Goal: Transaction & Acquisition: Purchase product/service

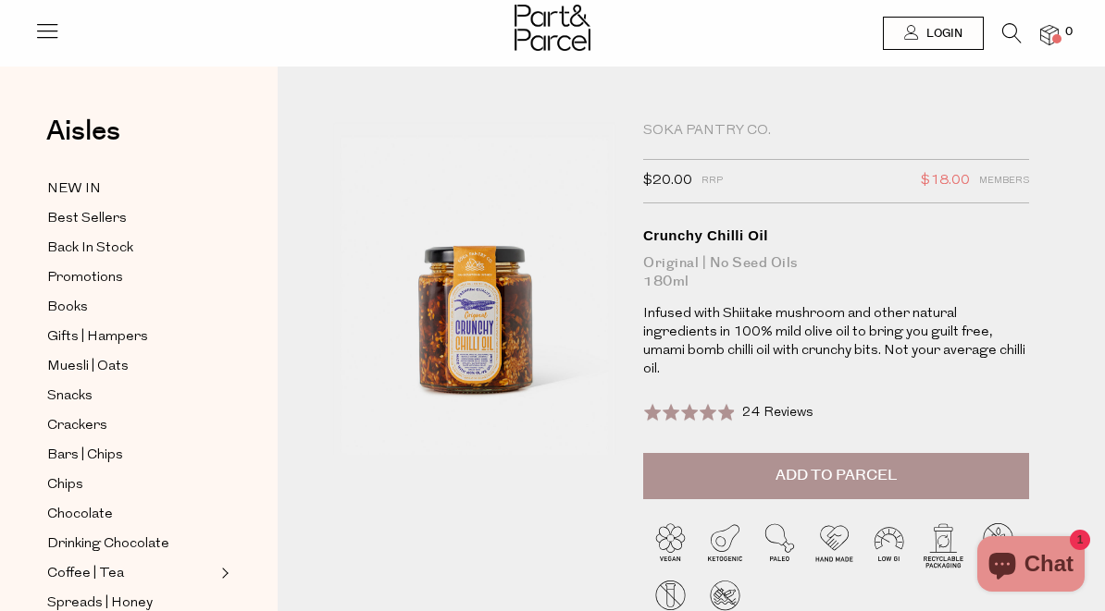
click at [997, 396] on div "Rated 4.9 out of 5 24 Reviews Based on 24 reviews Click to go to reviews" at bounding box center [836, 423] width 386 height 60
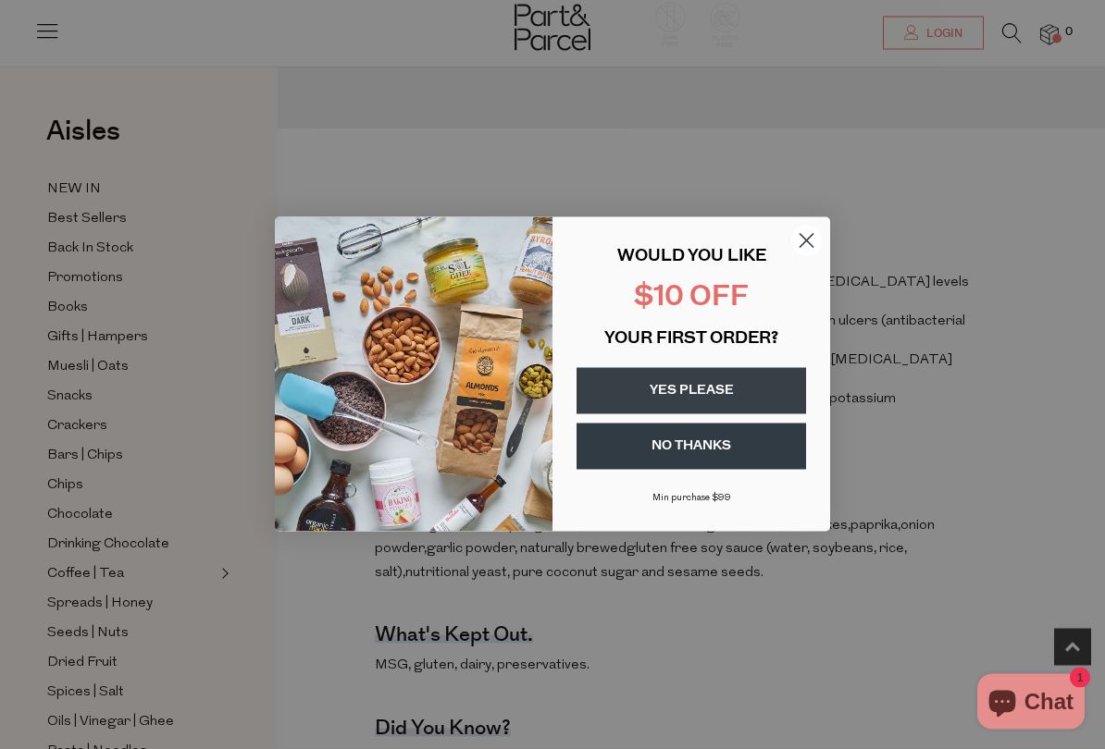
scroll to position [579, 0]
click at [809, 240] on icon "Close dialog" at bounding box center [806, 241] width 13 height 13
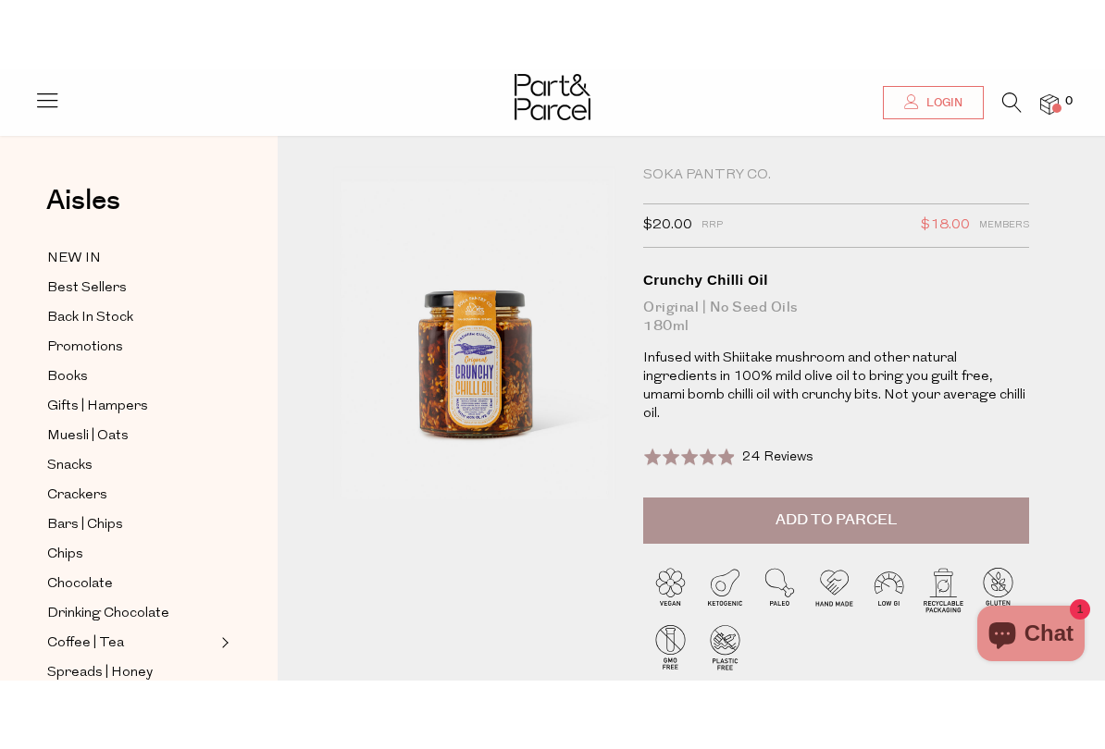
scroll to position [0, 0]
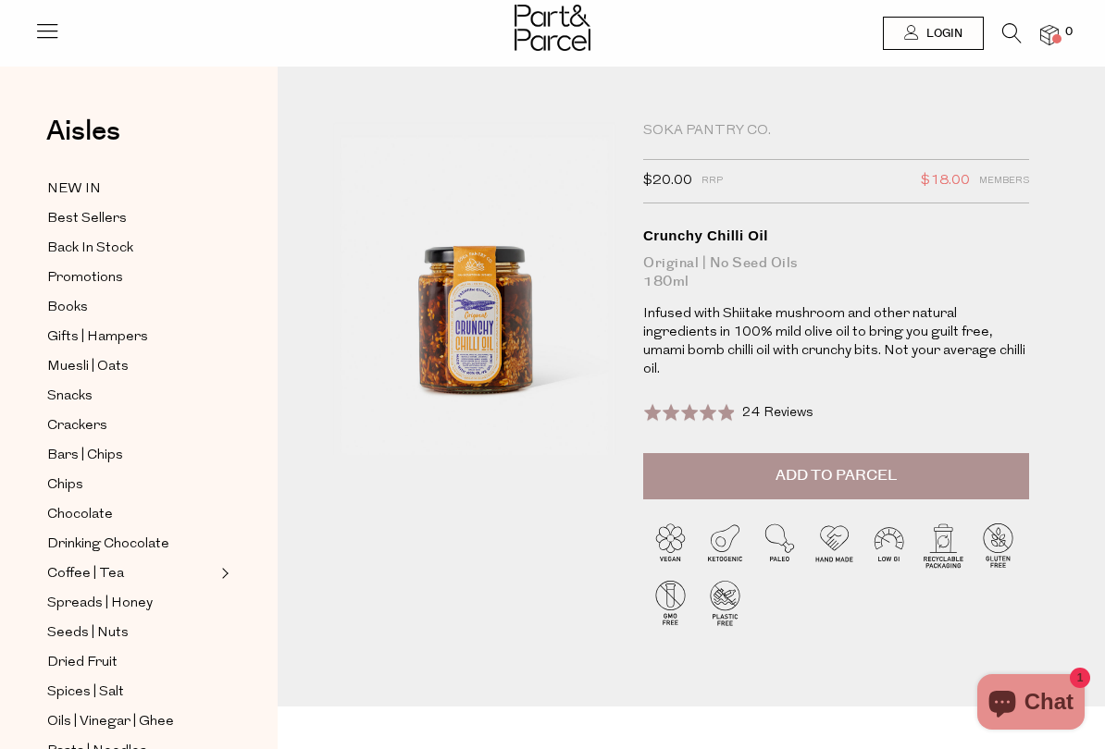
click at [921, 453] on button "Add to Parcel" at bounding box center [836, 476] width 386 height 46
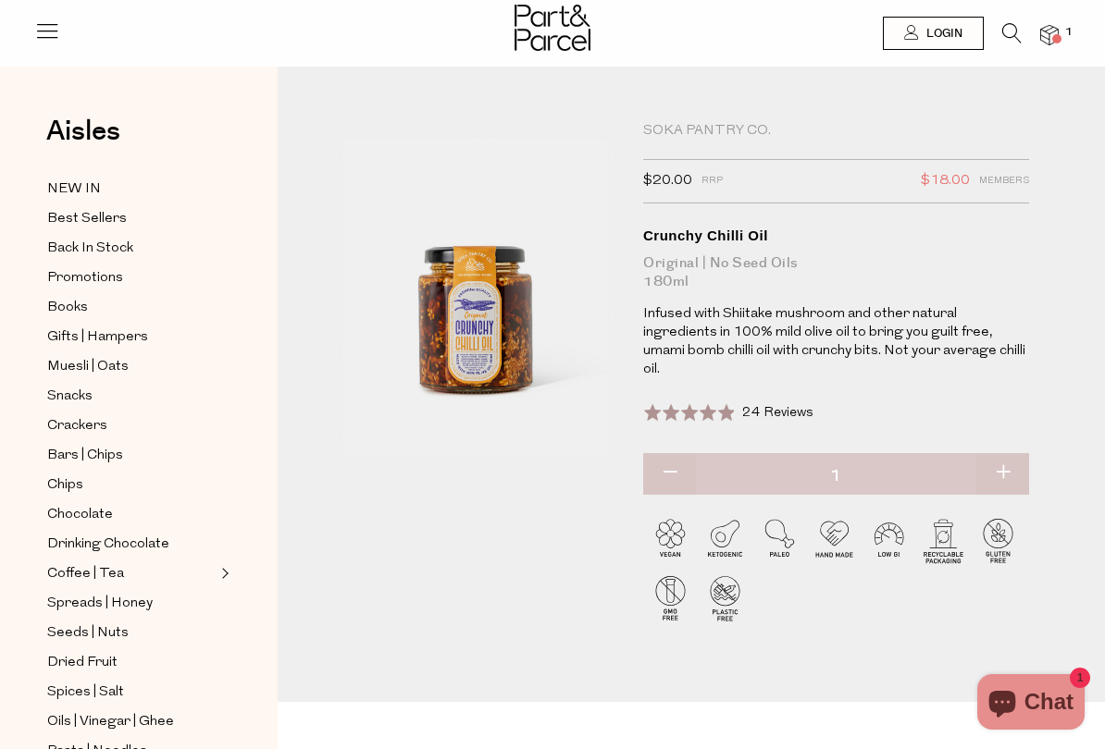
click at [1016, 455] on button "button" at bounding box center [1002, 473] width 53 height 41
type input "2"
click at [933, 32] on span "Login" at bounding box center [941, 34] width 41 height 16
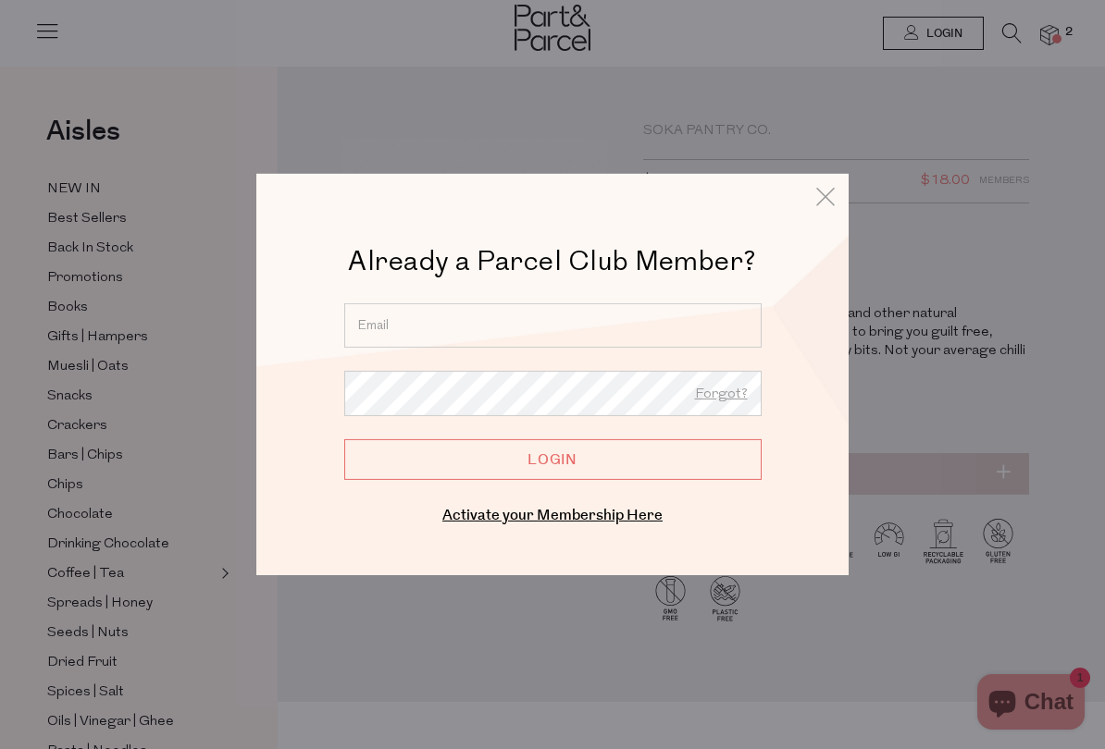
click at [641, 522] on link "Activate your Membership Here" at bounding box center [552, 515] width 220 height 21
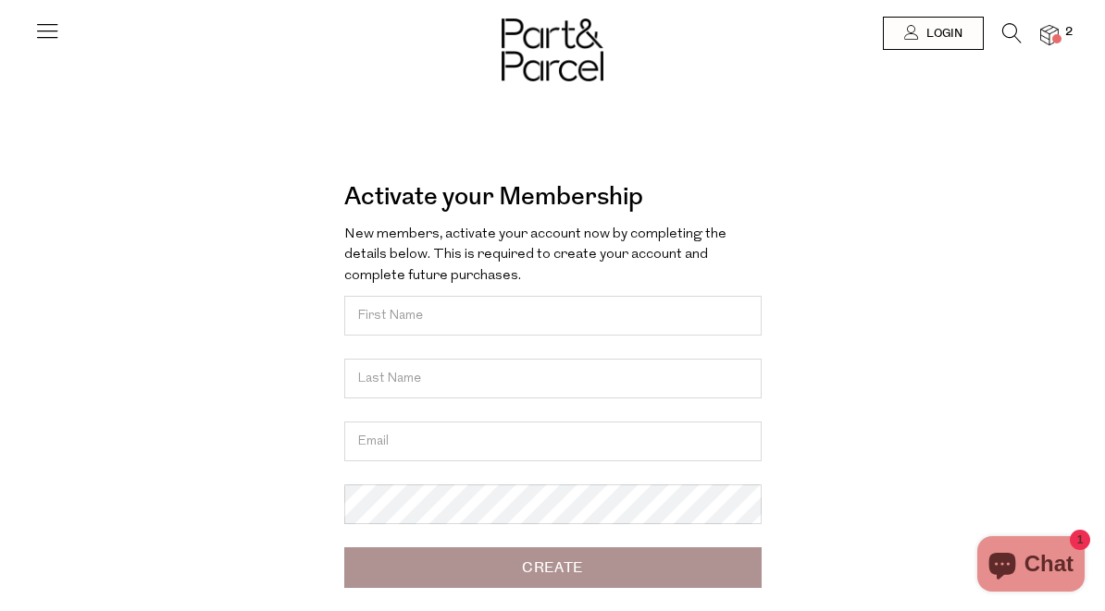
click at [423, 325] on input "text" at bounding box center [552, 316] width 417 height 40
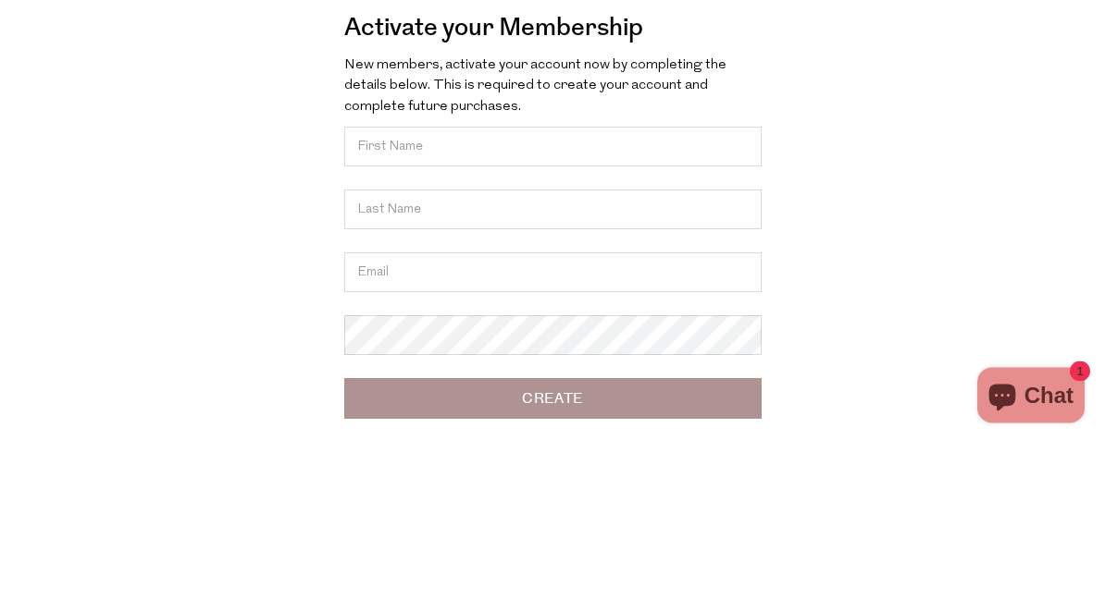
scroll to position [169, 0]
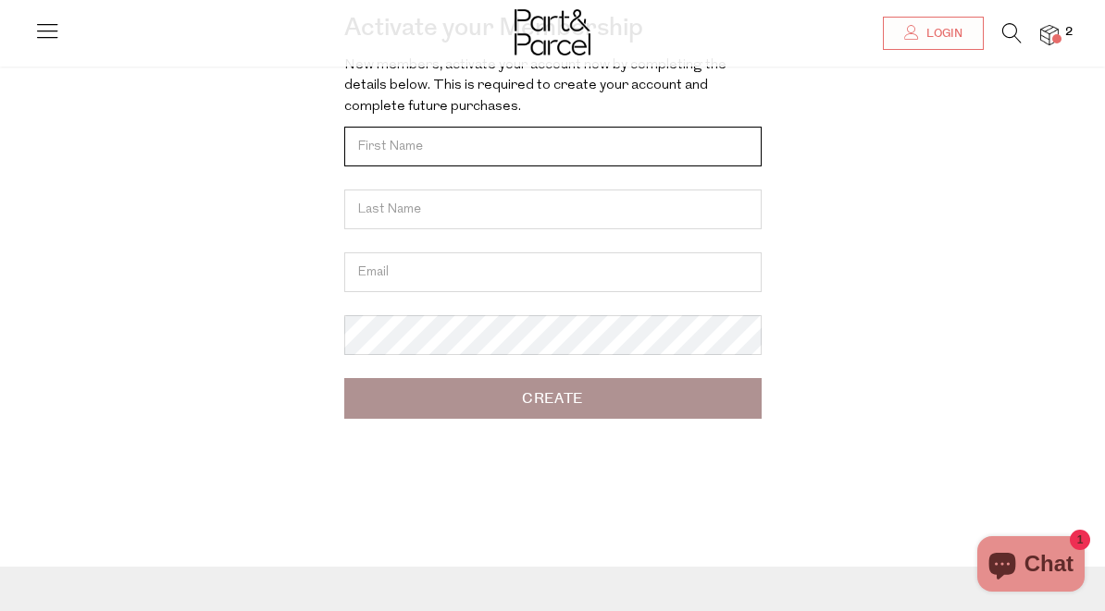
click at [409, 152] on input "text" at bounding box center [552, 147] width 417 height 40
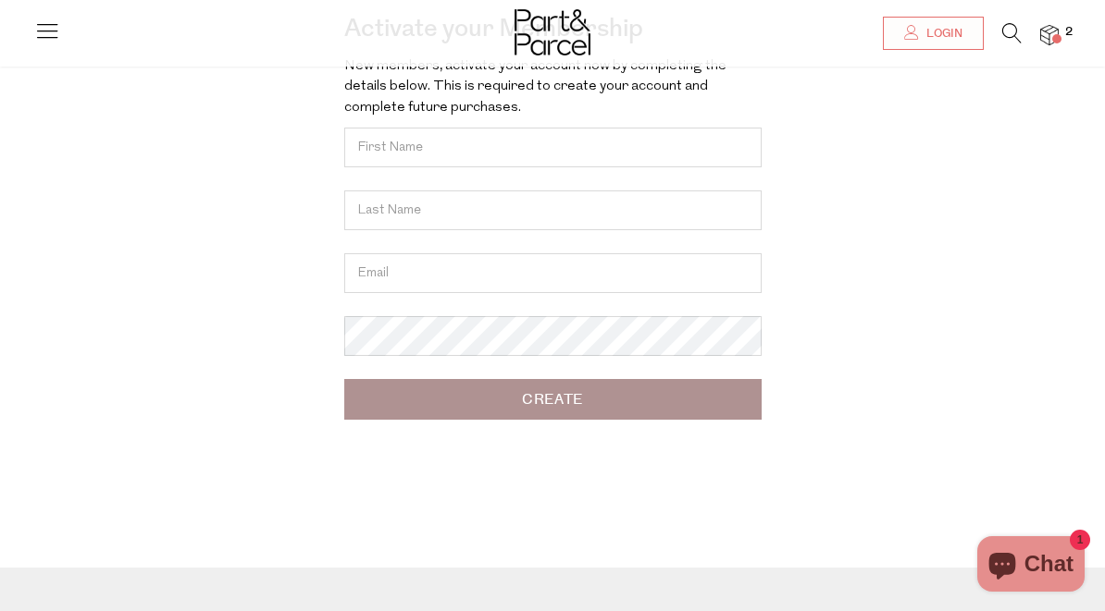
type input "Gitte"
type input "Lawaetz"
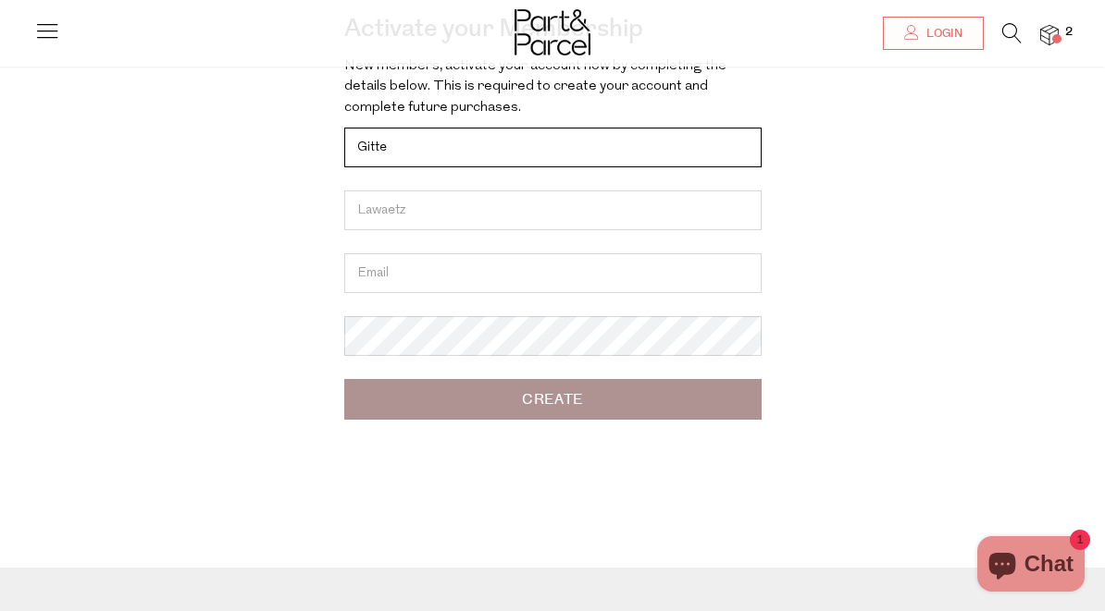
scroll to position [169, 0]
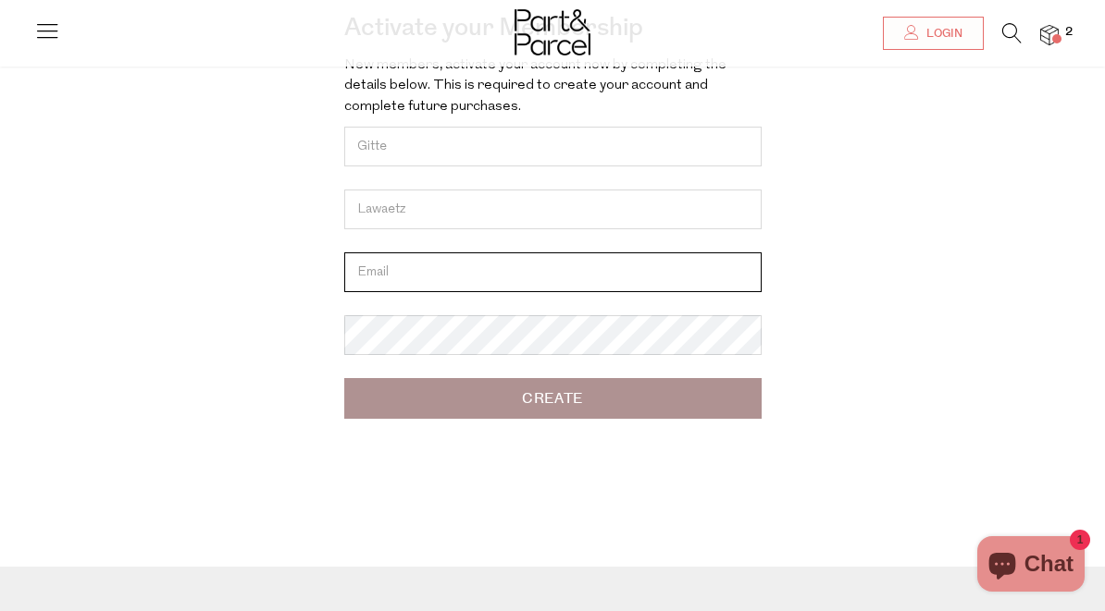
type input "glawaetz@gmail.com"
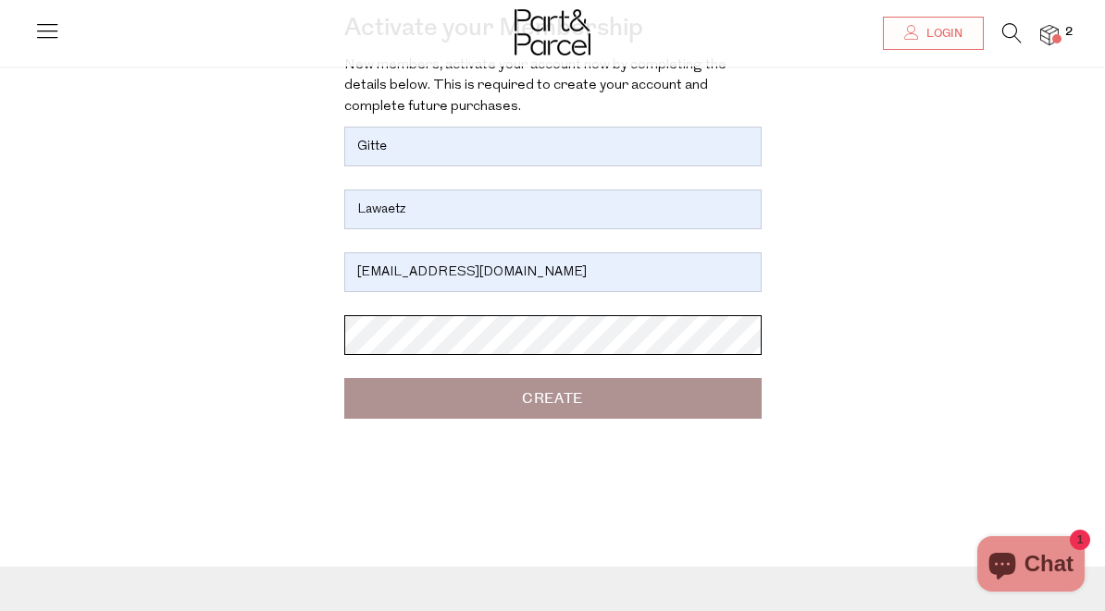
scroll to position [168, 0]
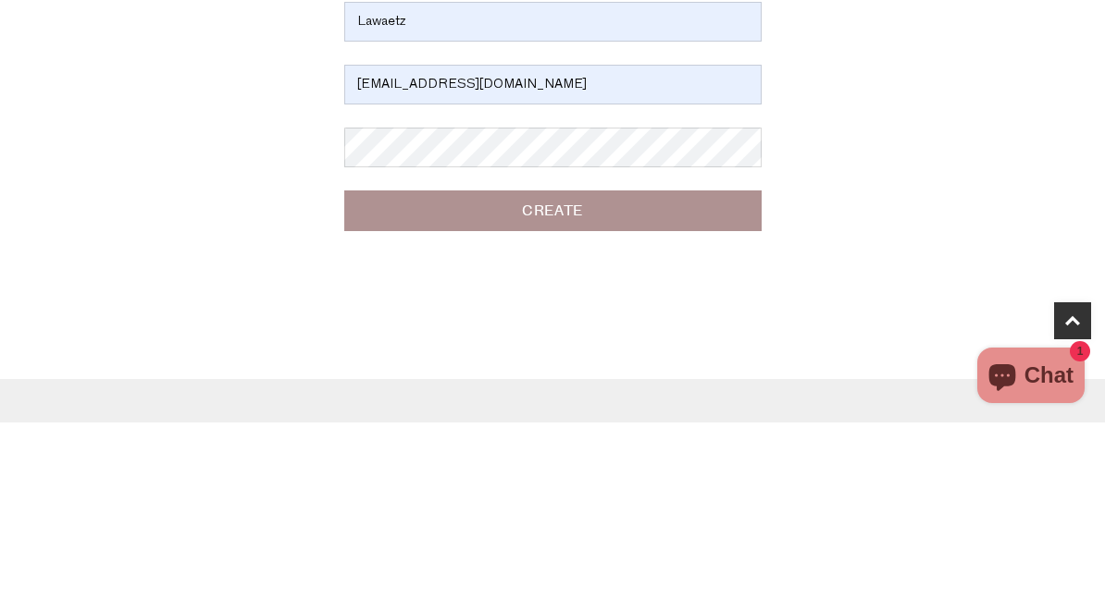
click at [599, 379] on input "Create" at bounding box center [552, 399] width 417 height 41
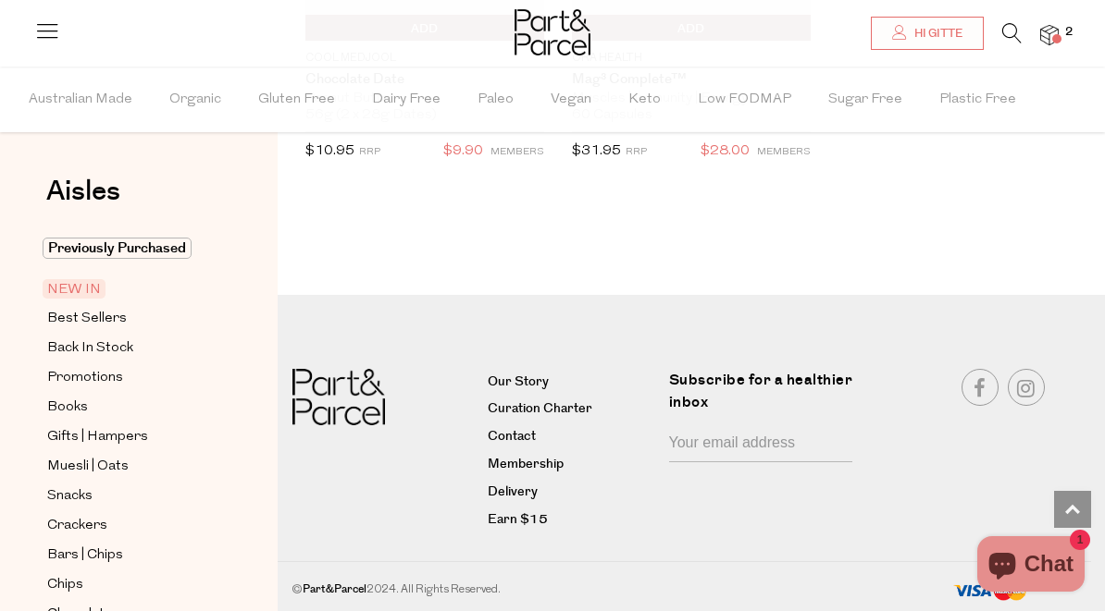
scroll to position [3228, 0]
click at [517, 418] on link "Curation Charter" at bounding box center [571, 410] width 167 height 22
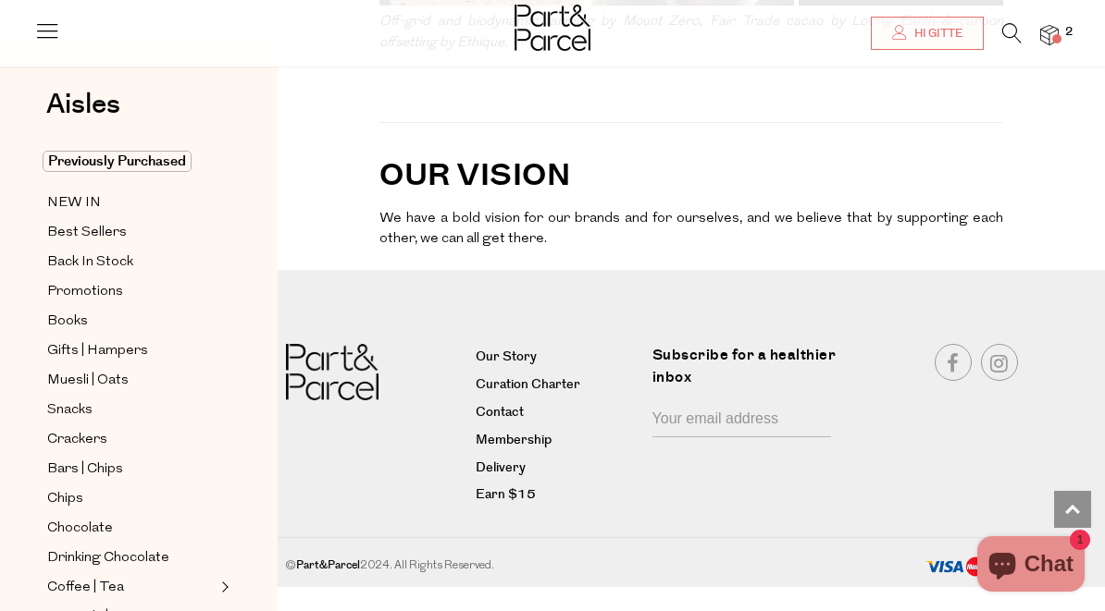
scroll to position [4876, 0]
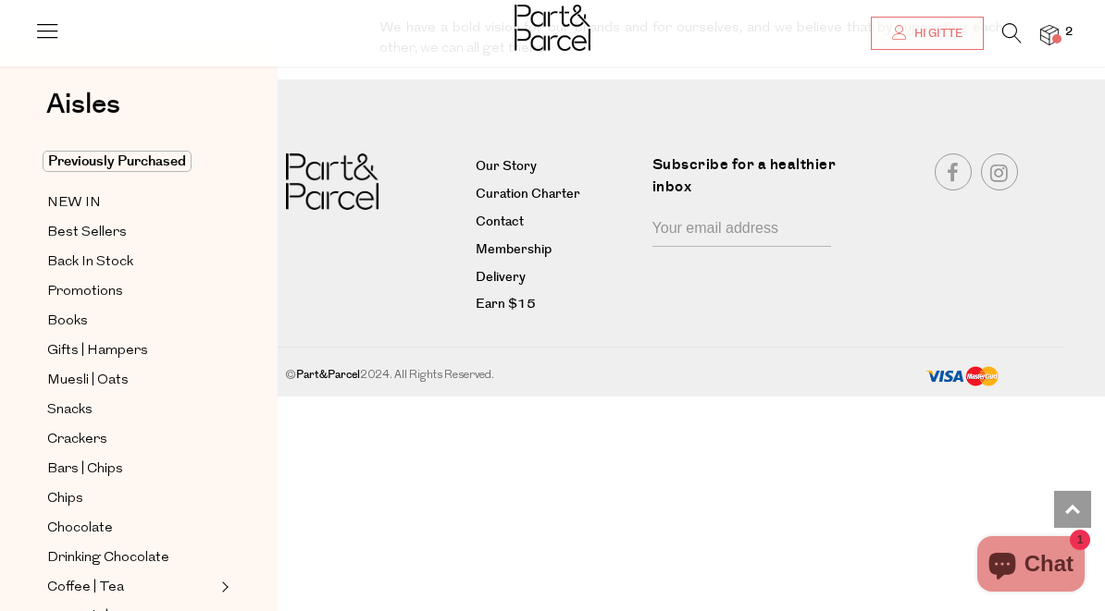
click at [513, 313] on link "Earn $15" at bounding box center [556, 305] width 162 height 22
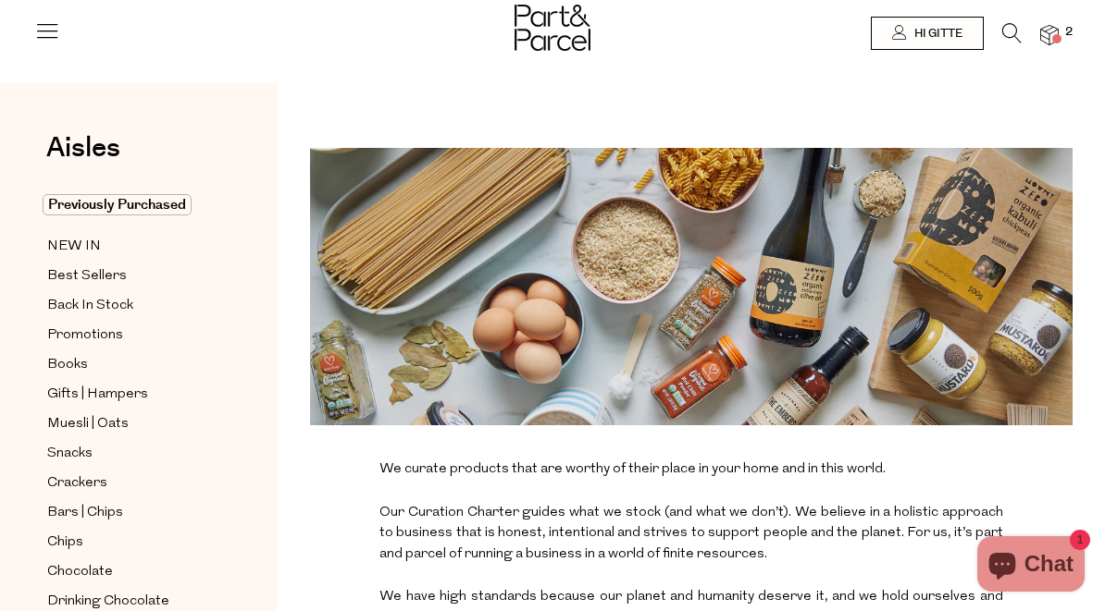
click at [75, 248] on span "NEW IN" at bounding box center [74, 247] width 54 height 22
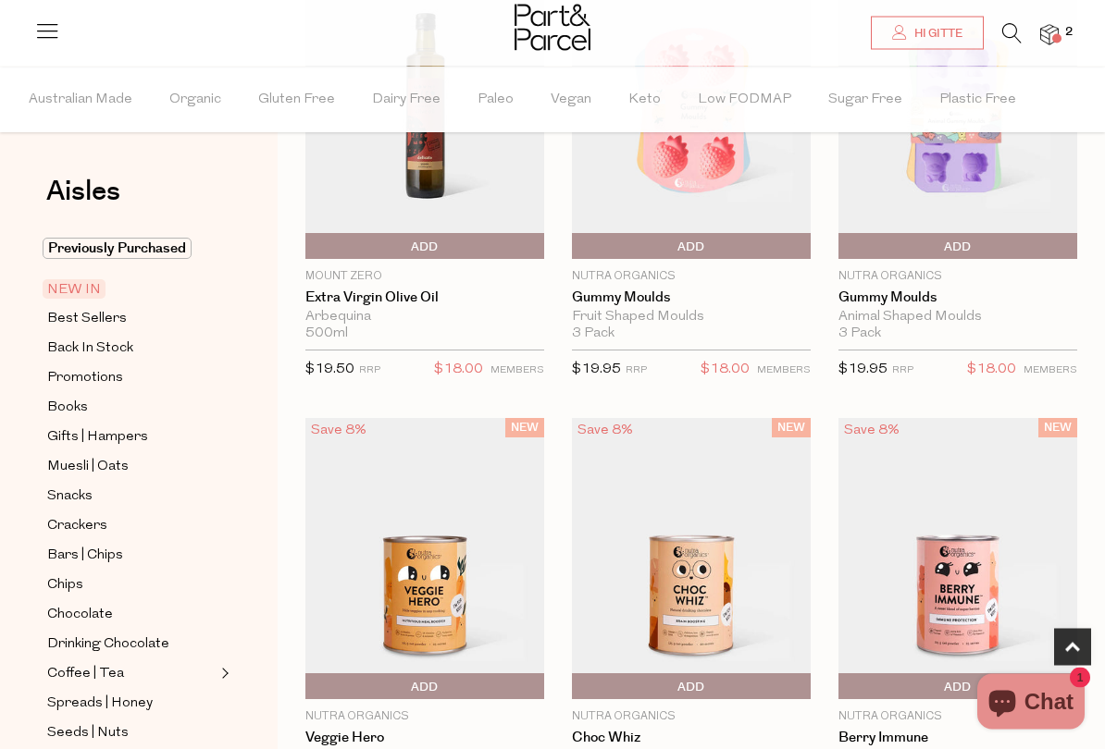
scroll to position [760, 0]
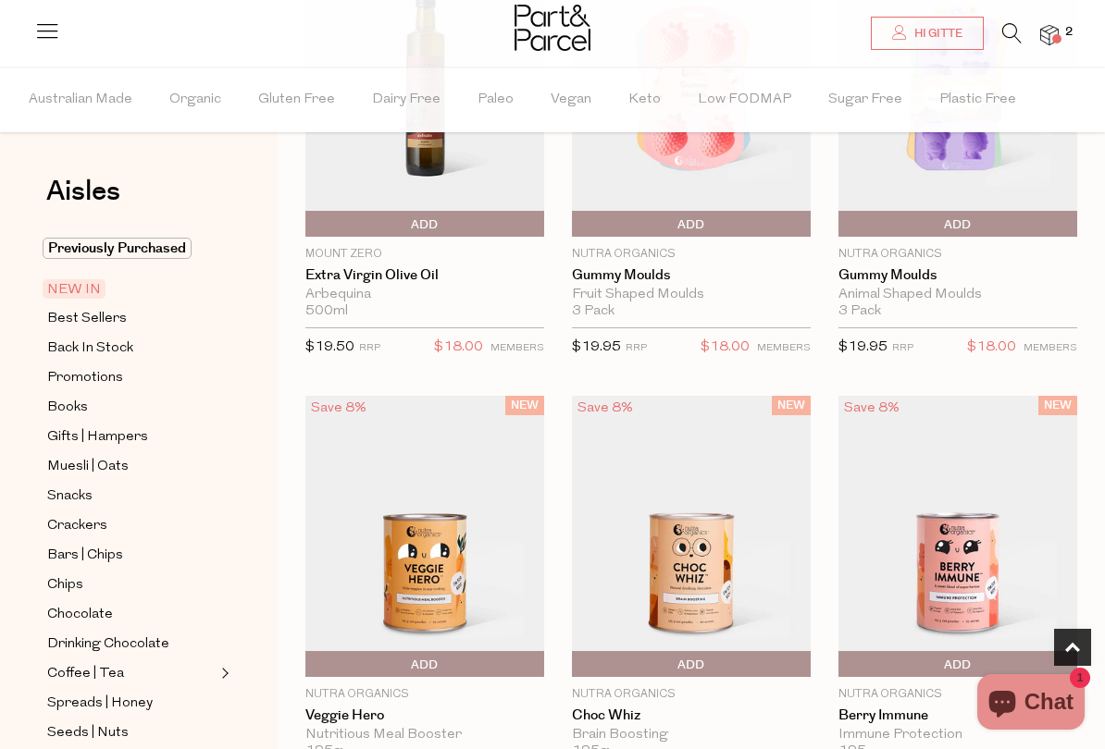
click at [83, 319] on span "Best Sellers" at bounding box center [87, 319] width 80 height 22
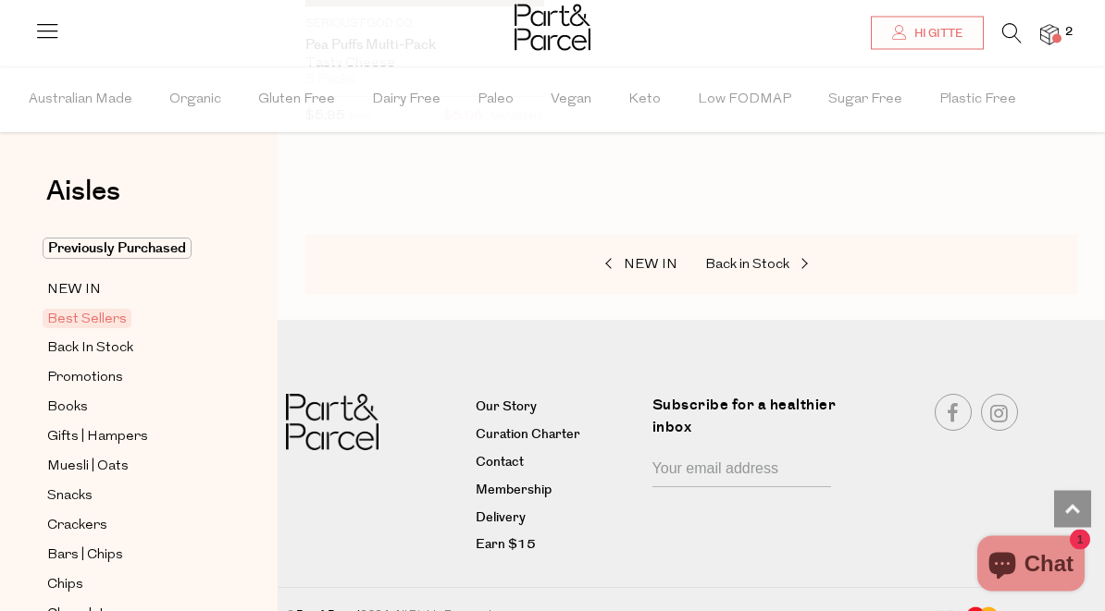
scroll to position [6295, 0]
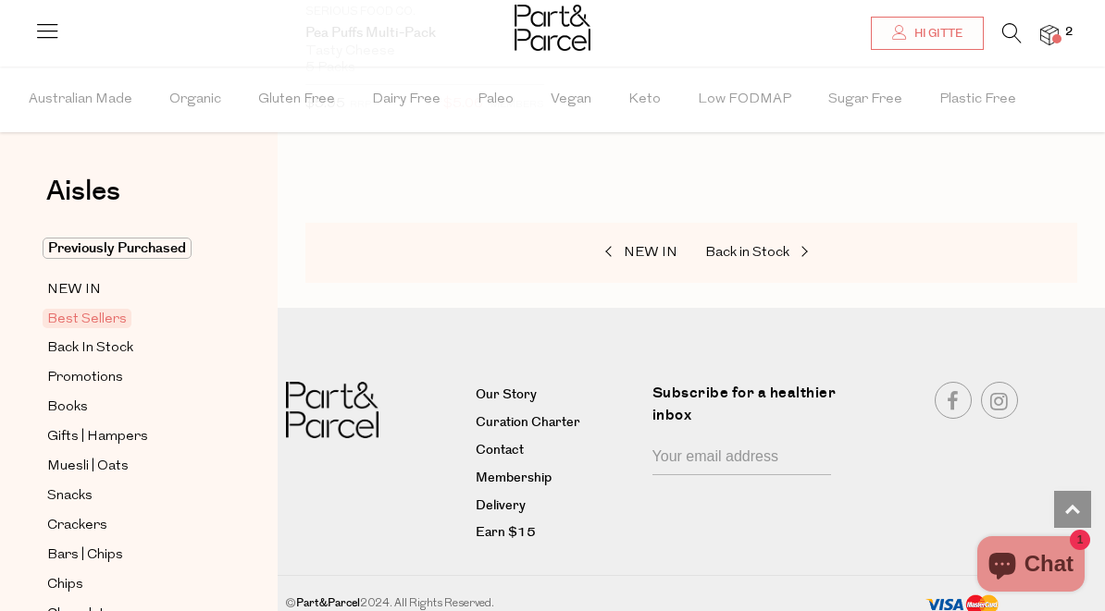
click at [65, 345] on span "Back In Stock" at bounding box center [90, 349] width 86 height 22
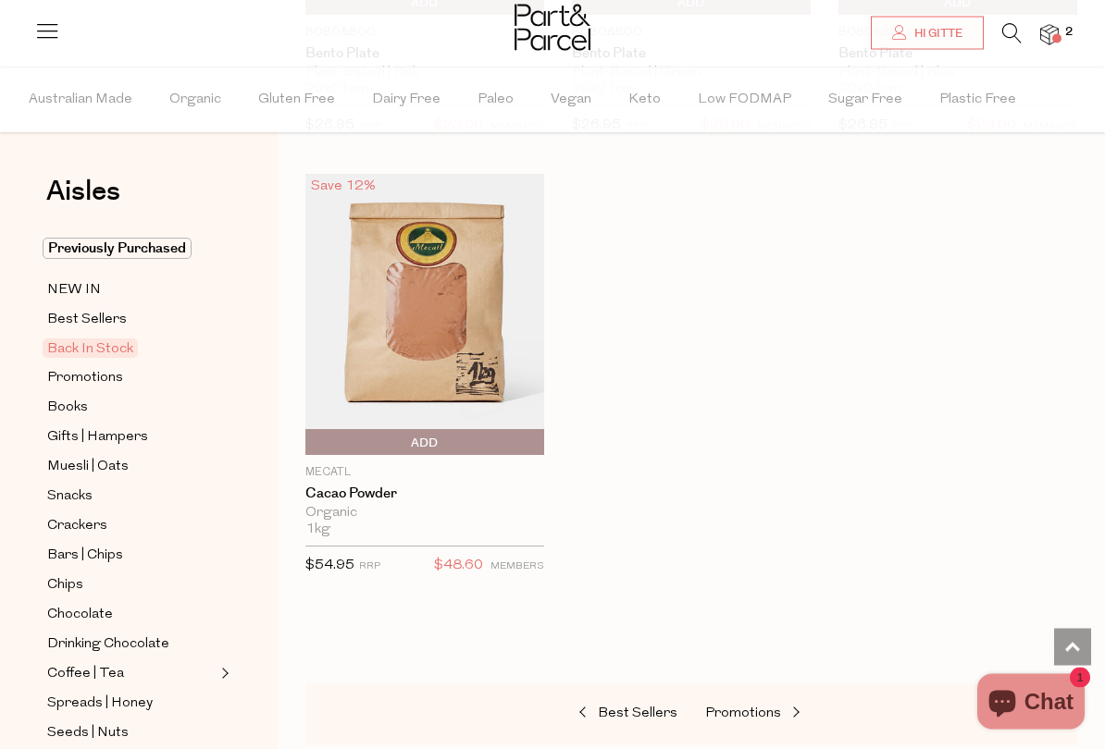
scroll to position [1389, 0]
click at [66, 375] on span "Promotions" at bounding box center [85, 378] width 76 height 22
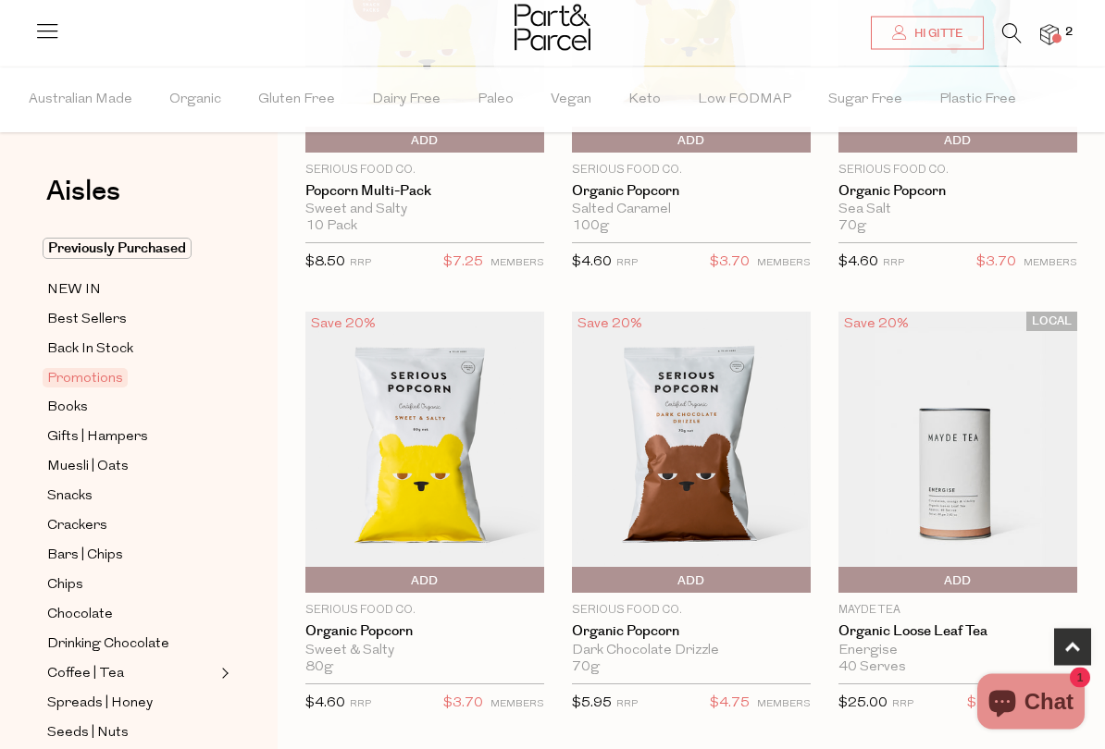
scroll to position [811, 0]
click at [67, 405] on span "Books" at bounding box center [67, 408] width 41 height 22
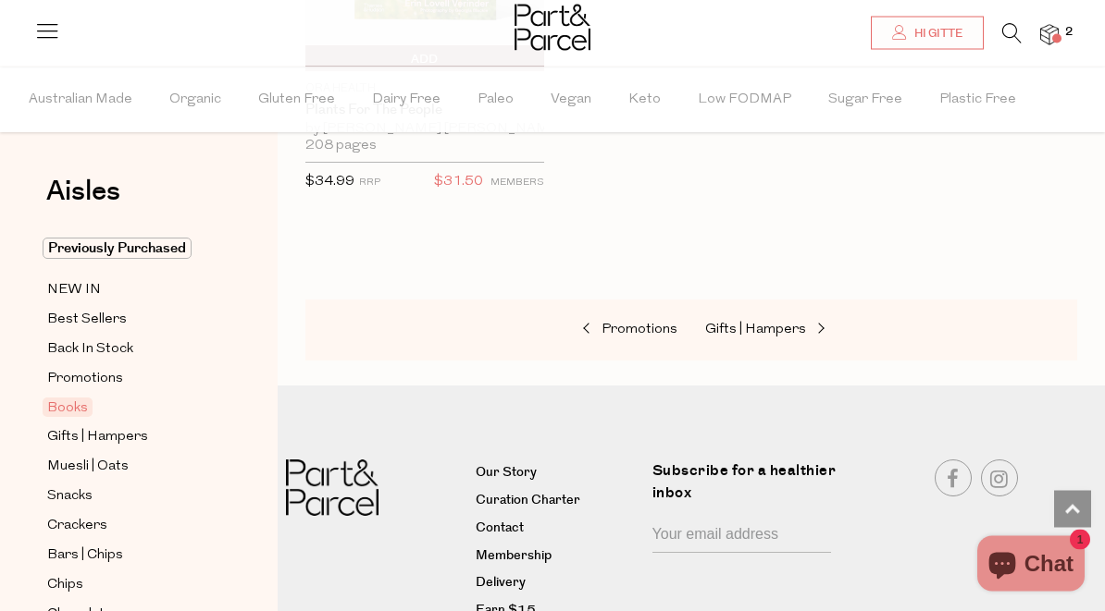
scroll to position [1860, 0]
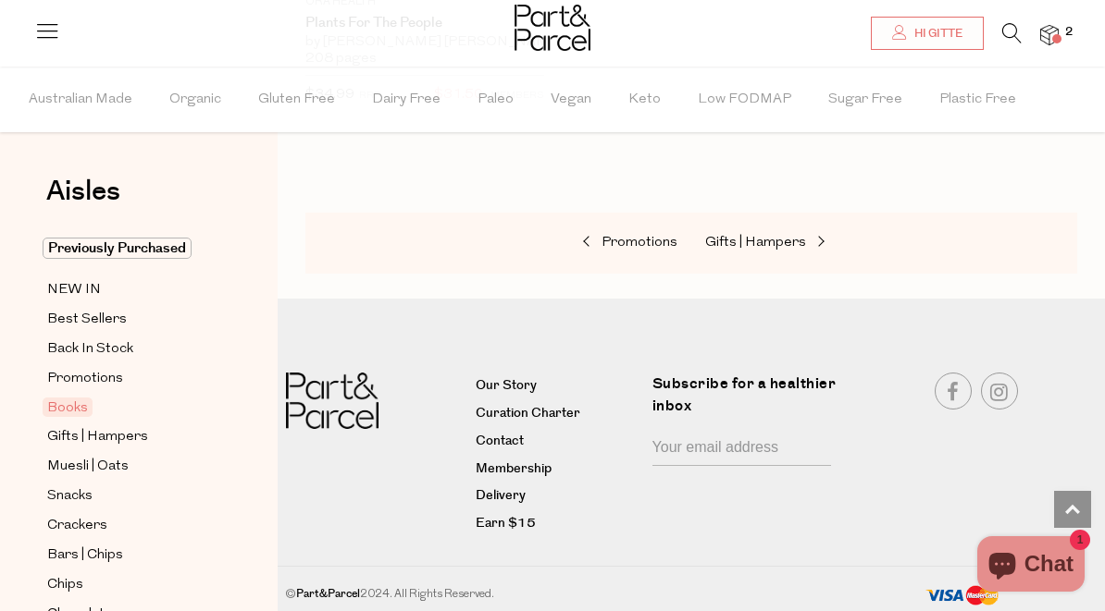
click at [66, 435] on span "Gifts | Hampers" at bounding box center [97, 437] width 101 height 22
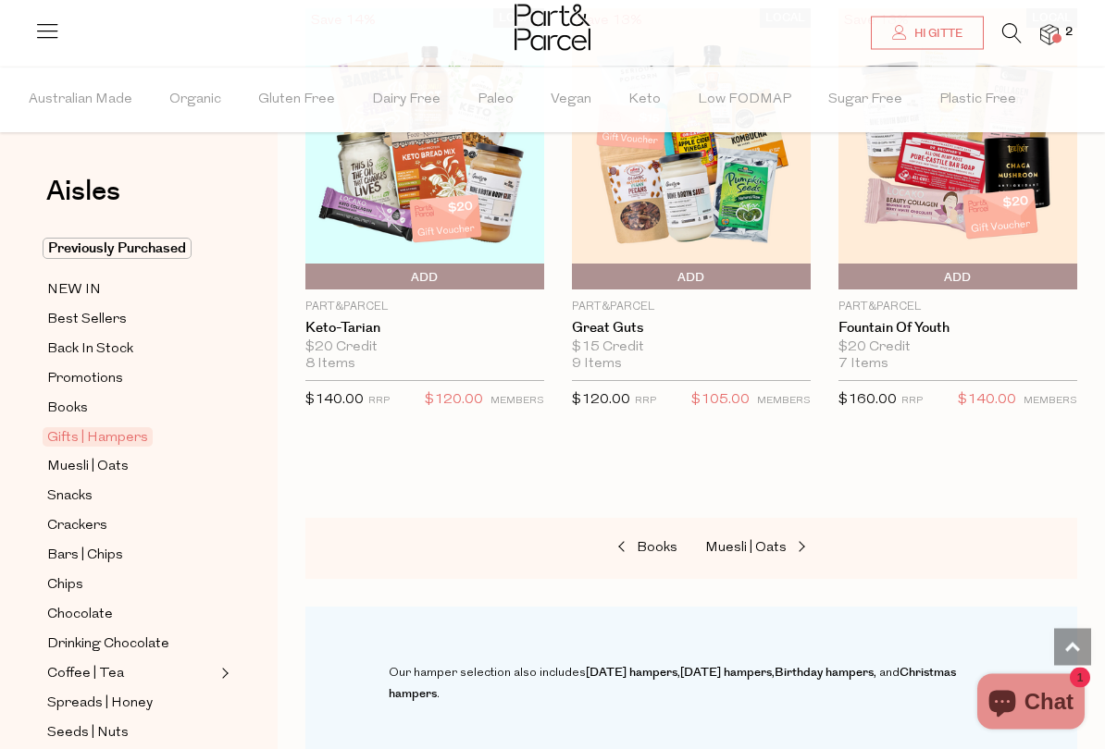
scroll to position [1119, 0]
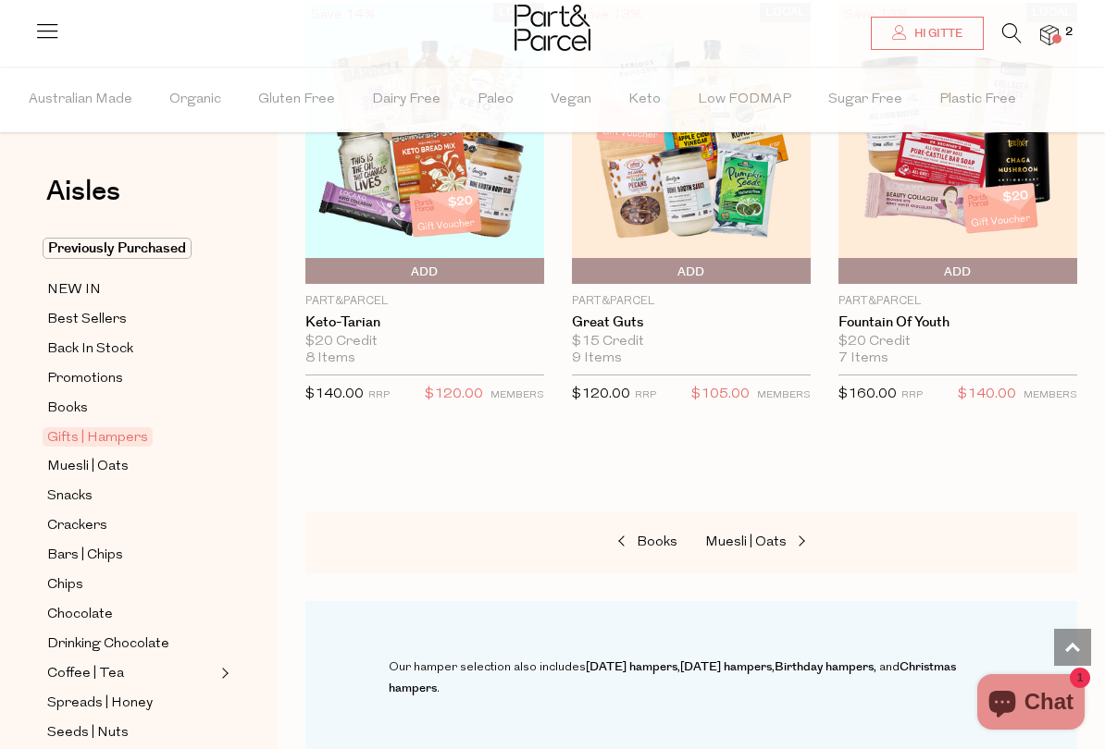
click at [81, 463] on span "Muesli | Oats" at bounding box center [87, 467] width 81 height 22
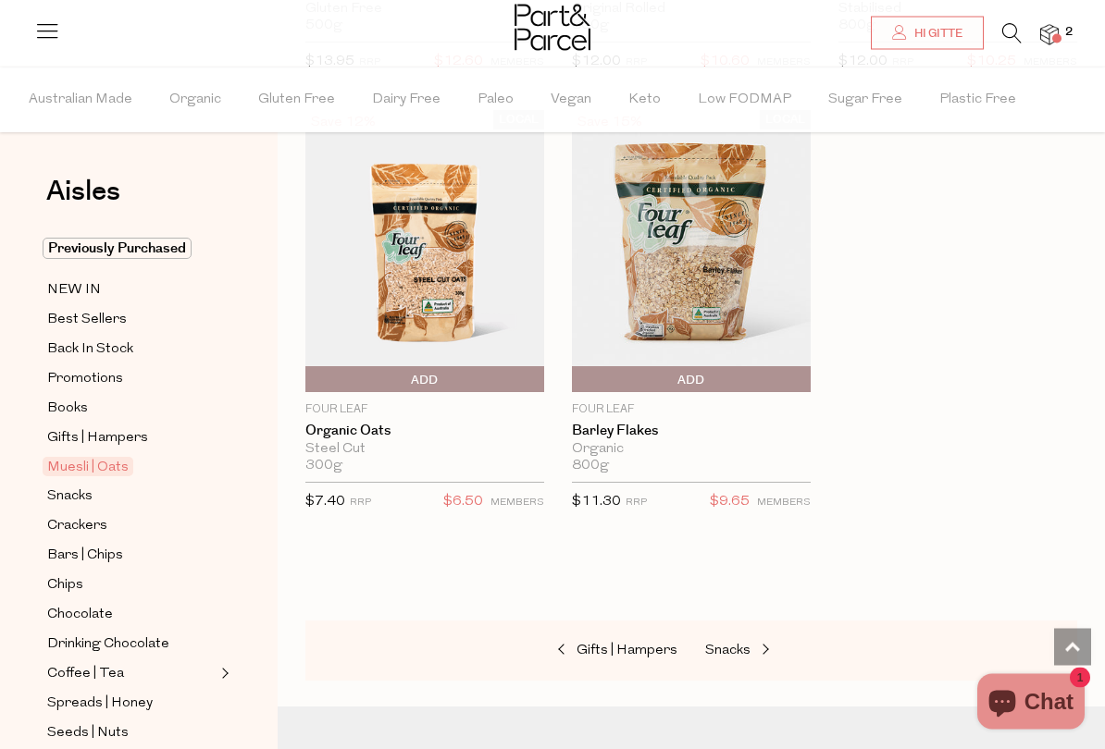
scroll to position [7217, 0]
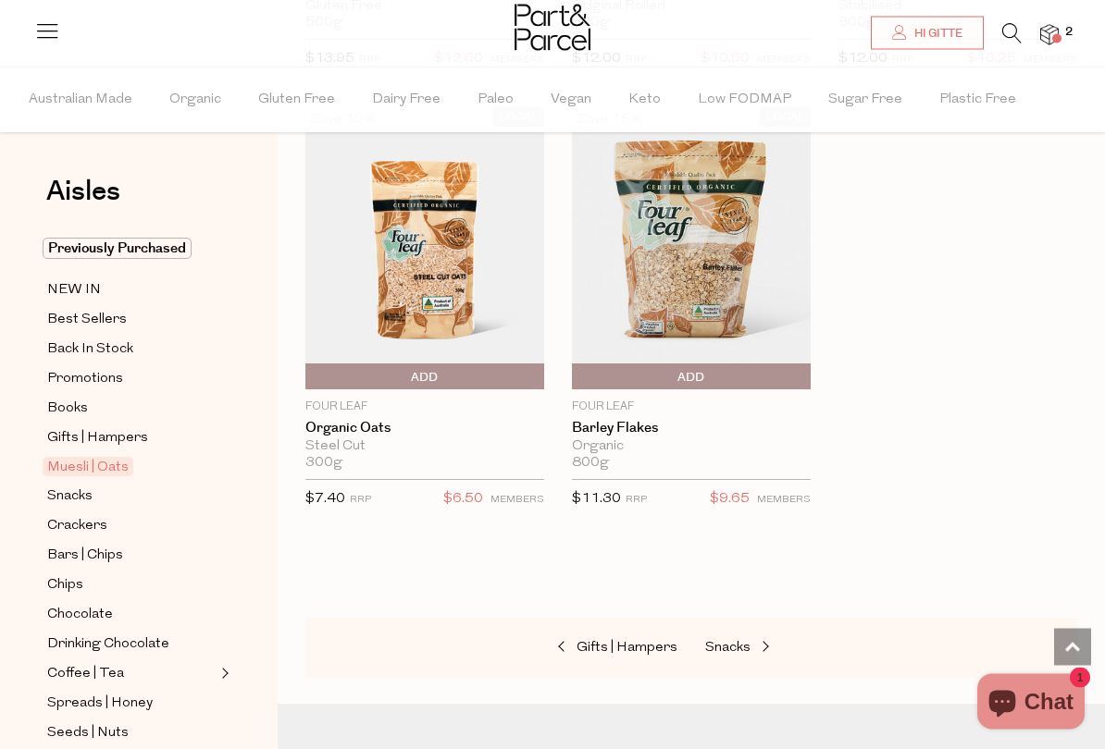
click at [68, 491] on span "Snacks" at bounding box center [69, 497] width 45 height 22
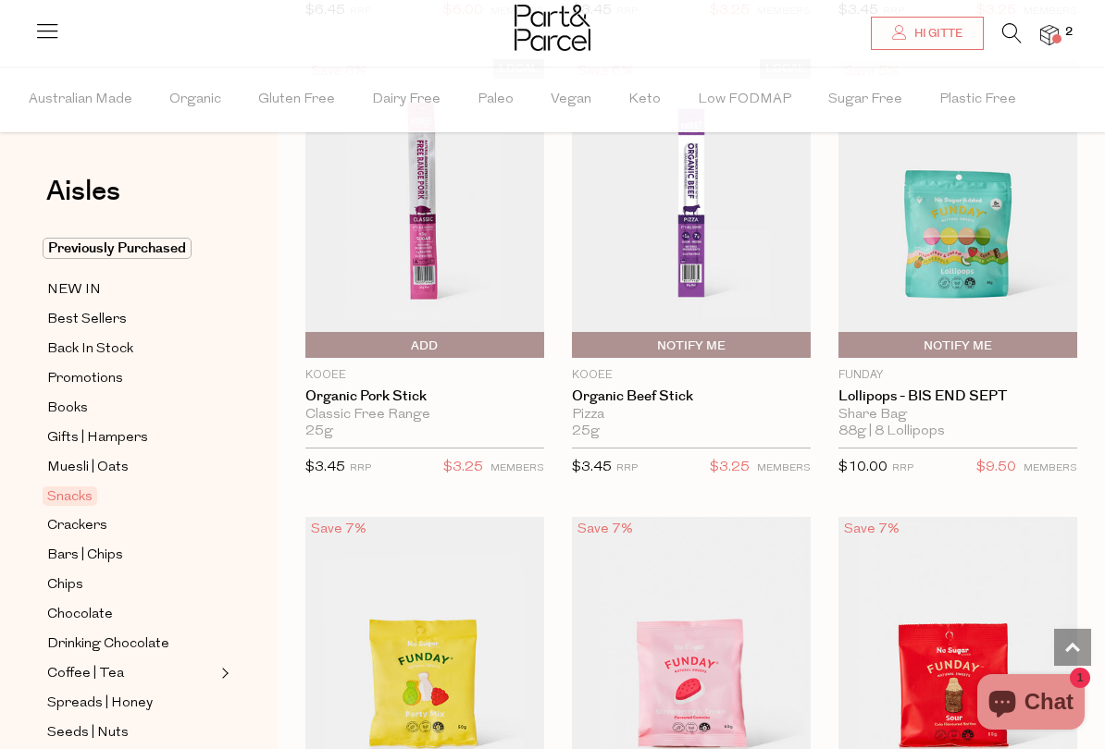
click at [66, 519] on span "Crackers" at bounding box center [77, 526] width 60 height 22
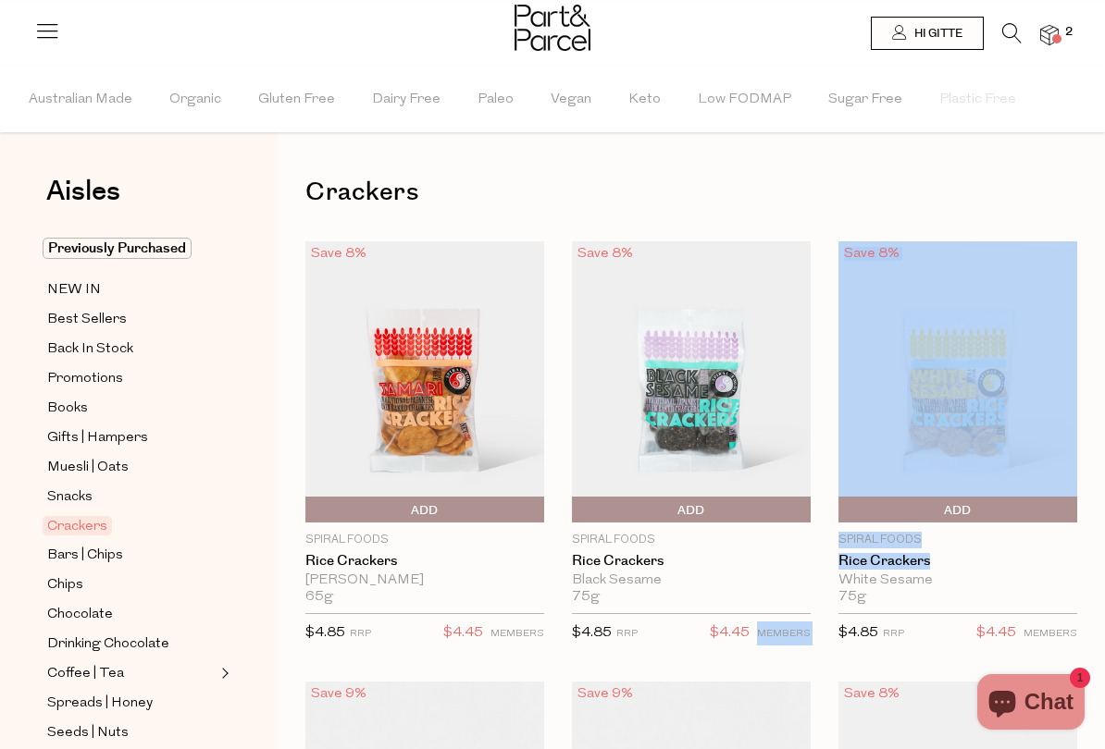
click at [1050, 586] on div "White Sesame" at bounding box center [957, 581] width 239 height 17
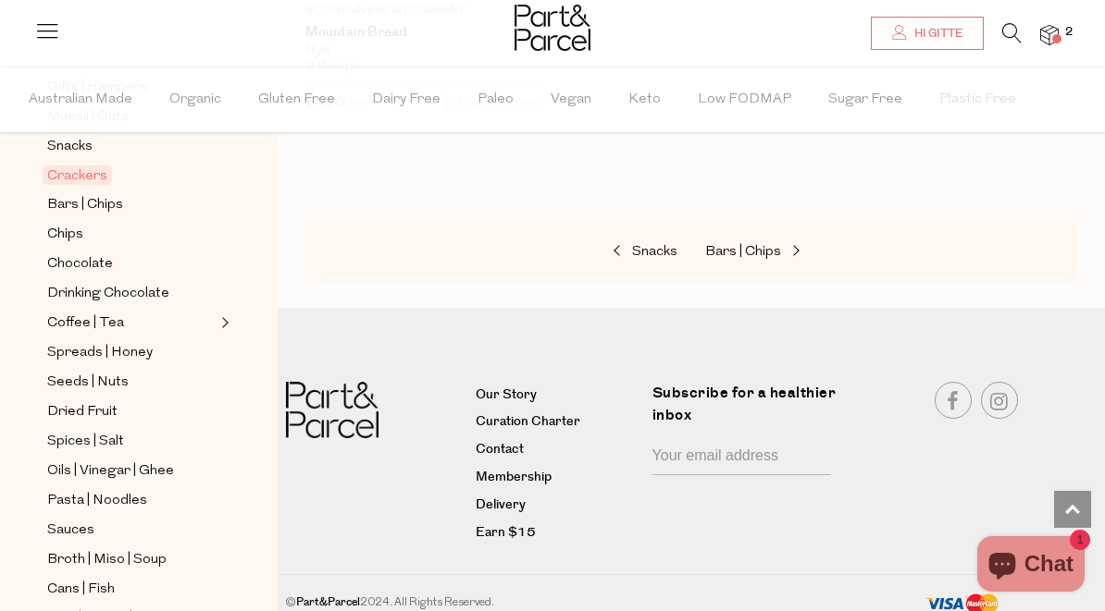
scroll to position [352, 0]
click at [85, 463] on span "Oils | Vinegar | Ghee" at bounding box center [110, 470] width 127 height 22
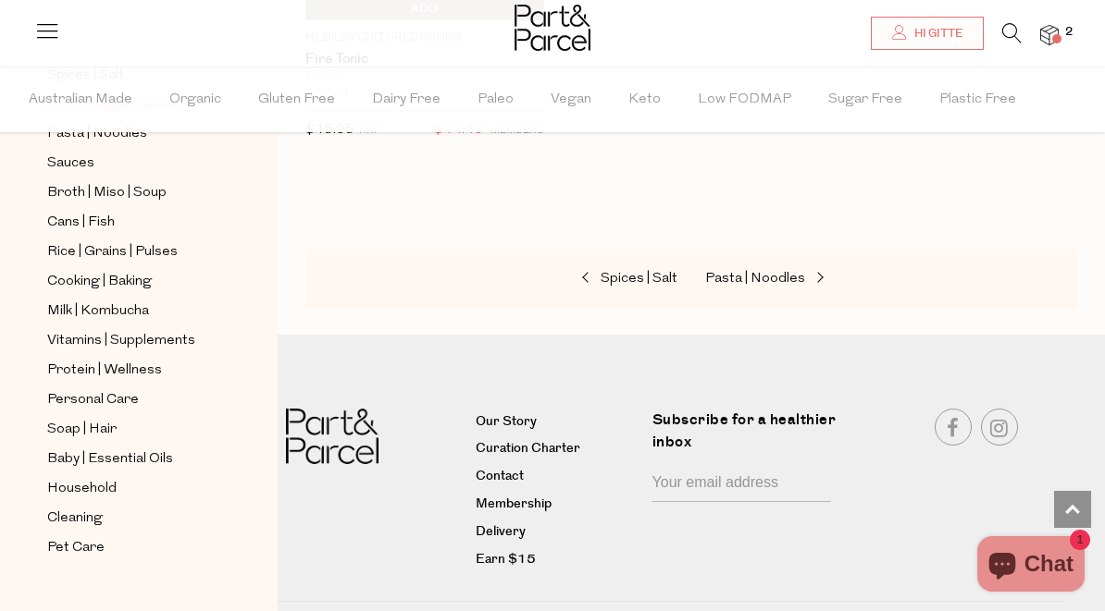
scroll to position [717, 0]
click at [62, 390] on span "Personal Care" at bounding box center [93, 401] width 92 height 22
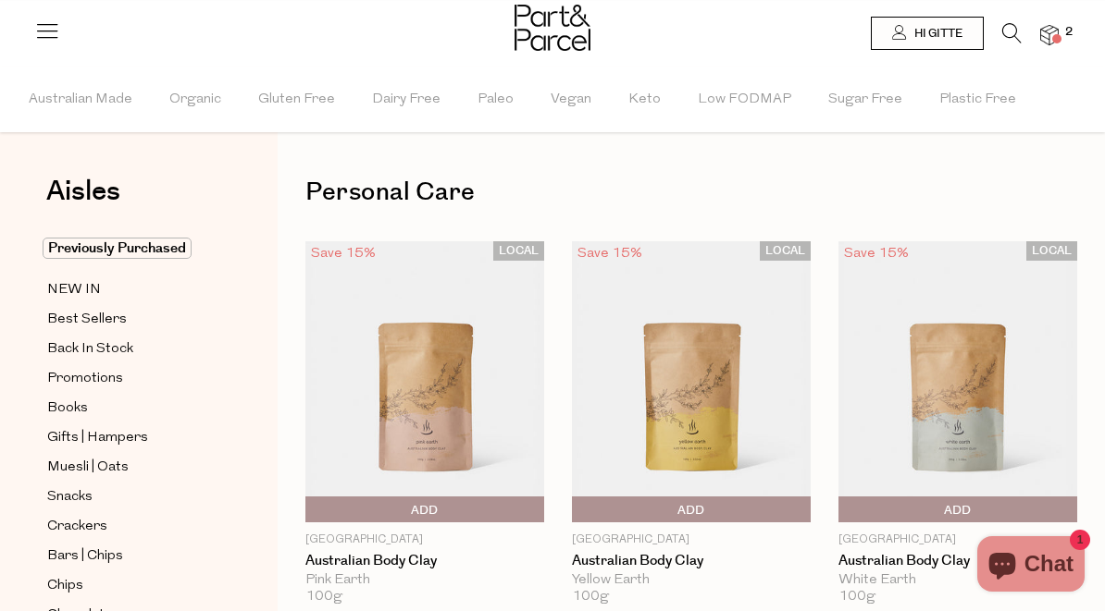
click at [53, 107] on span "Australian Made" at bounding box center [81, 100] width 104 height 65
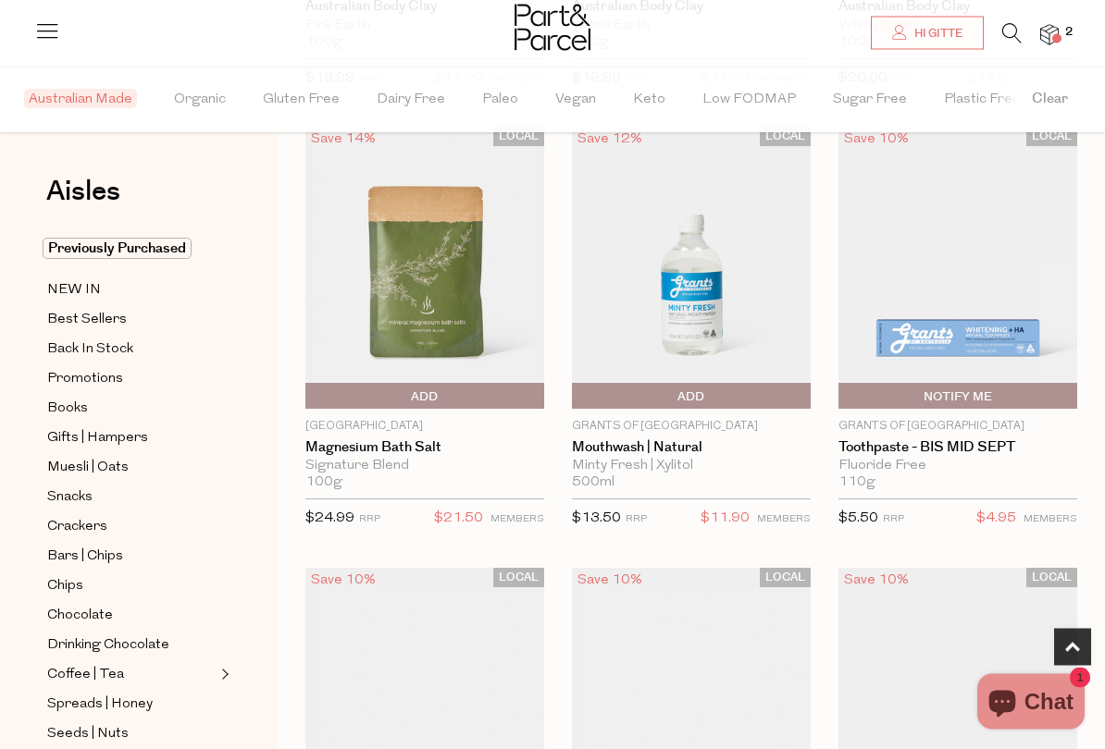
scroll to position [569, 0]
